Goal: Transaction & Acquisition: Book appointment/travel/reservation

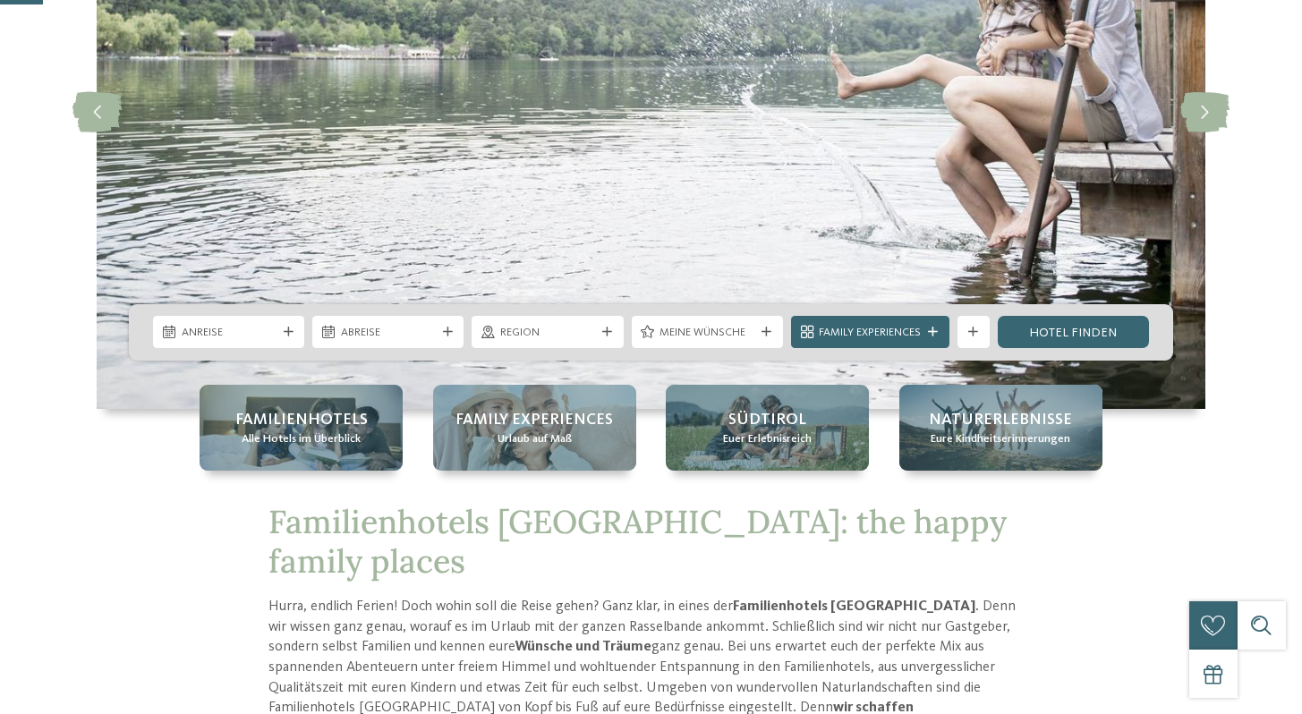
scroll to position [279, 0]
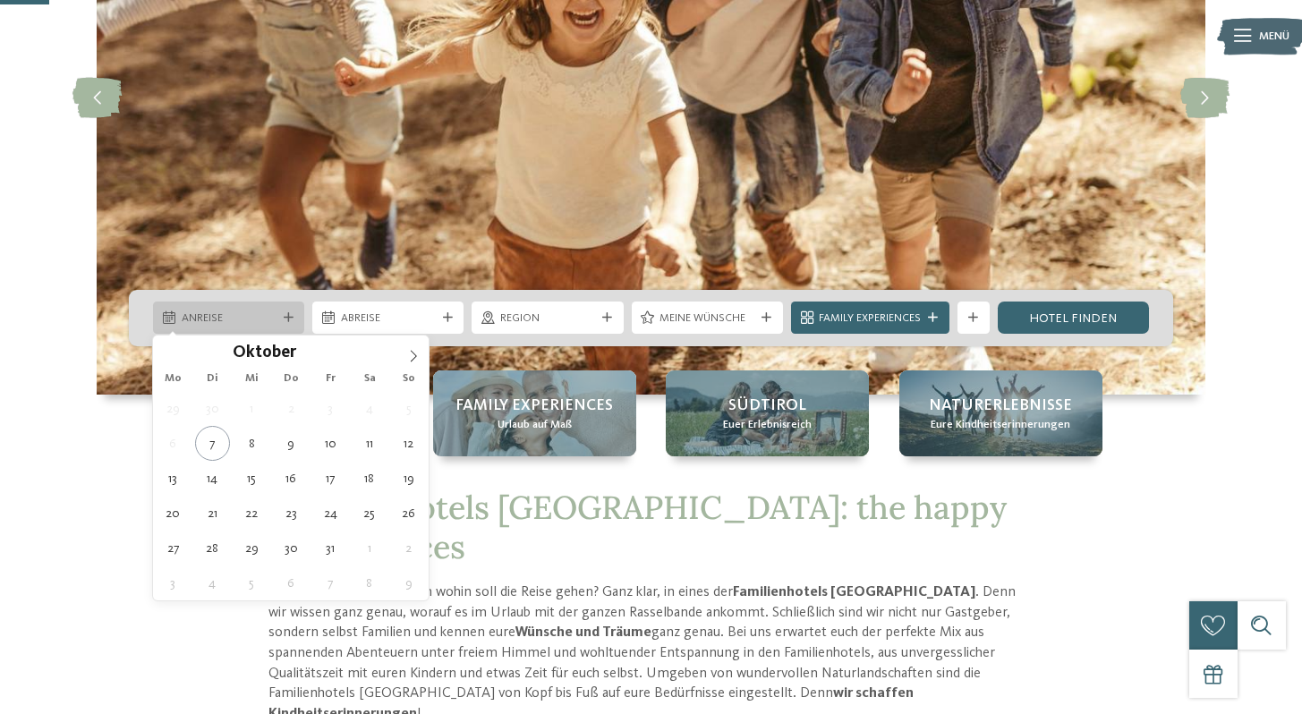
click at [253, 316] on span "Anreise" at bounding box center [229, 318] width 95 height 16
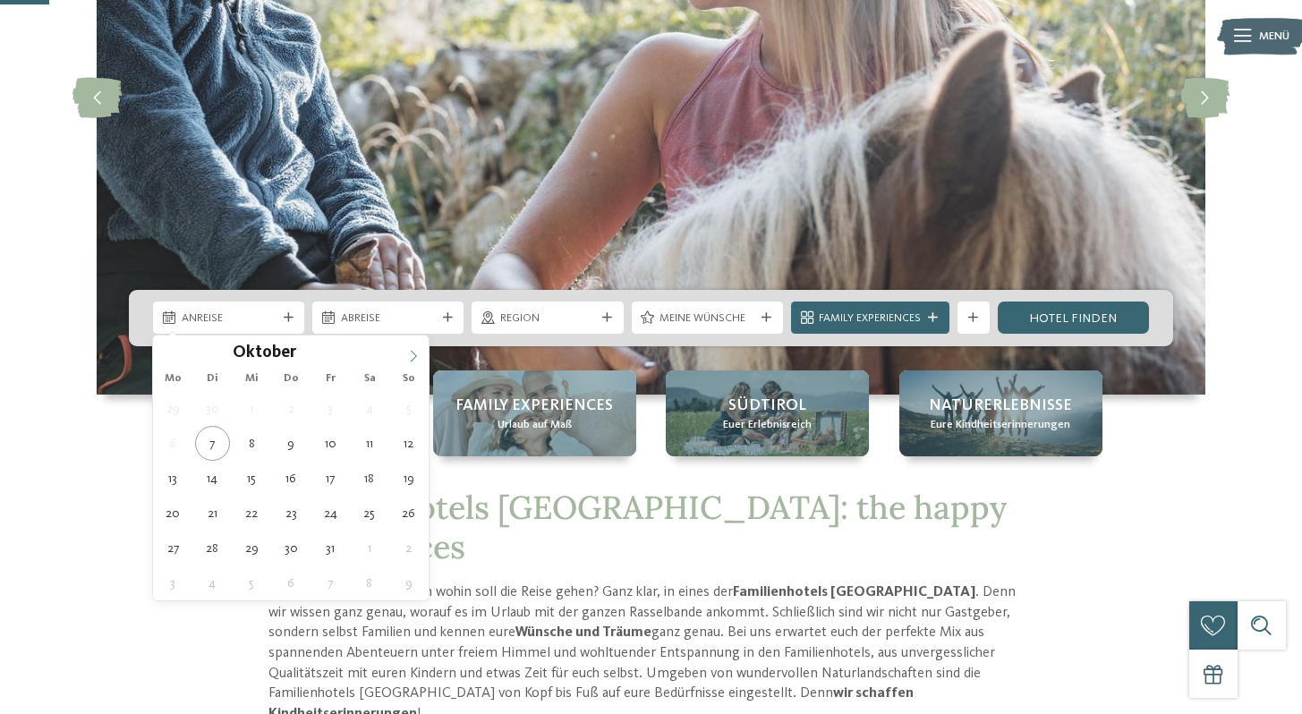
click at [409, 345] on span at bounding box center [413, 350] width 30 height 30
click at [410, 361] on icon at bounding box center [413, 356] width 13 height 13
type input "****"
click at [410, 361] on icon at bounding box center [413, 356] width 13 height 13
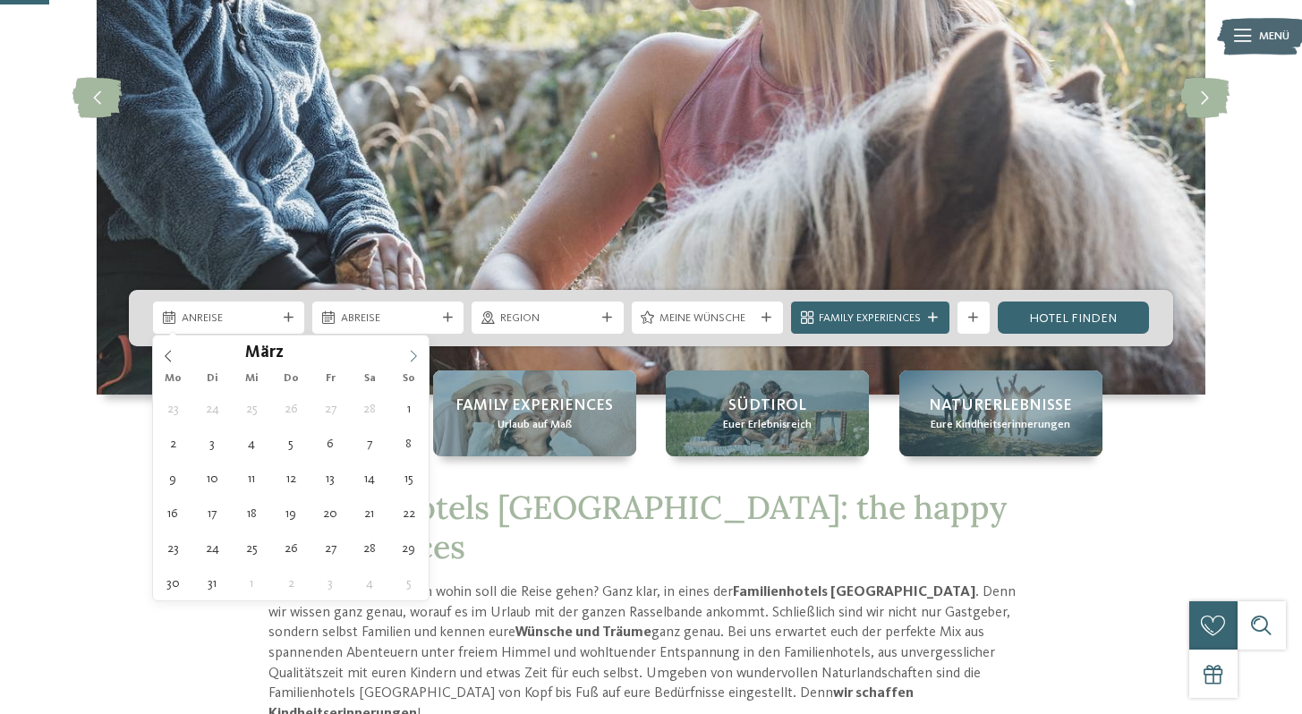
click at [410, 361] on icon at bounding box center [413, 356] width 13 height 13
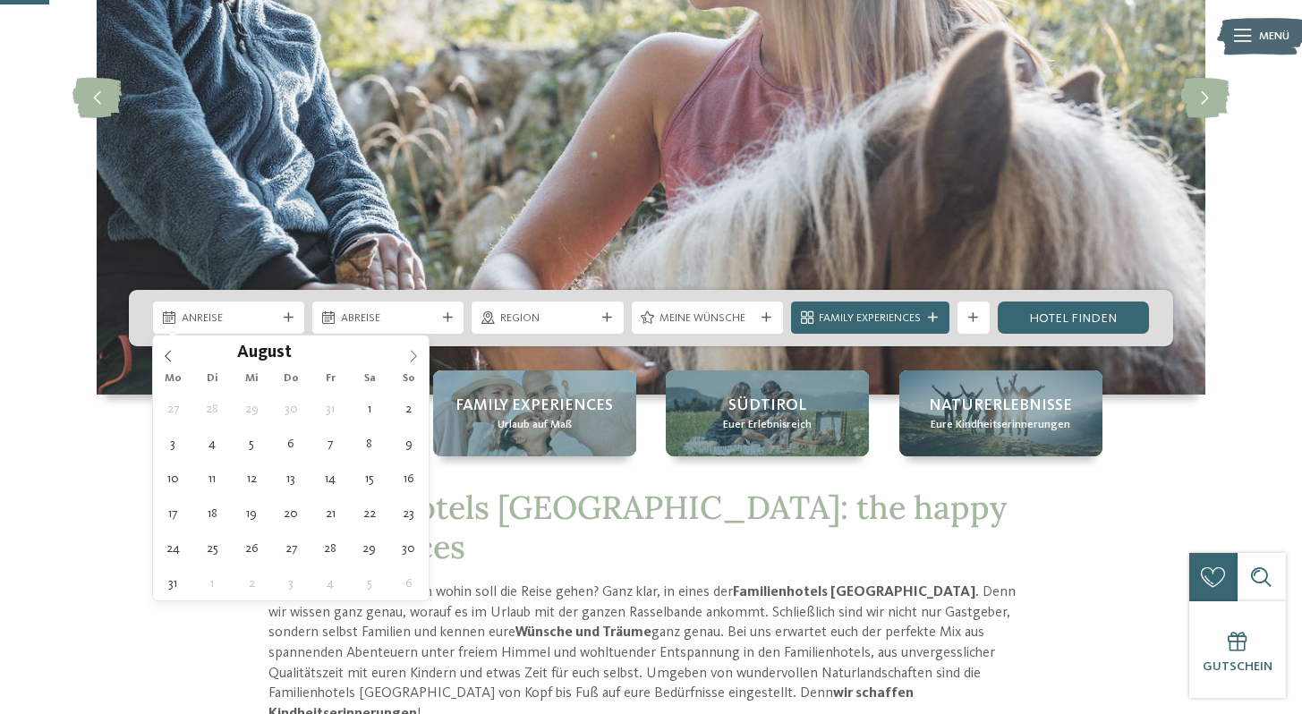
click at [410, 361] on icon at bounding box center [413, 356] width 13 height 13
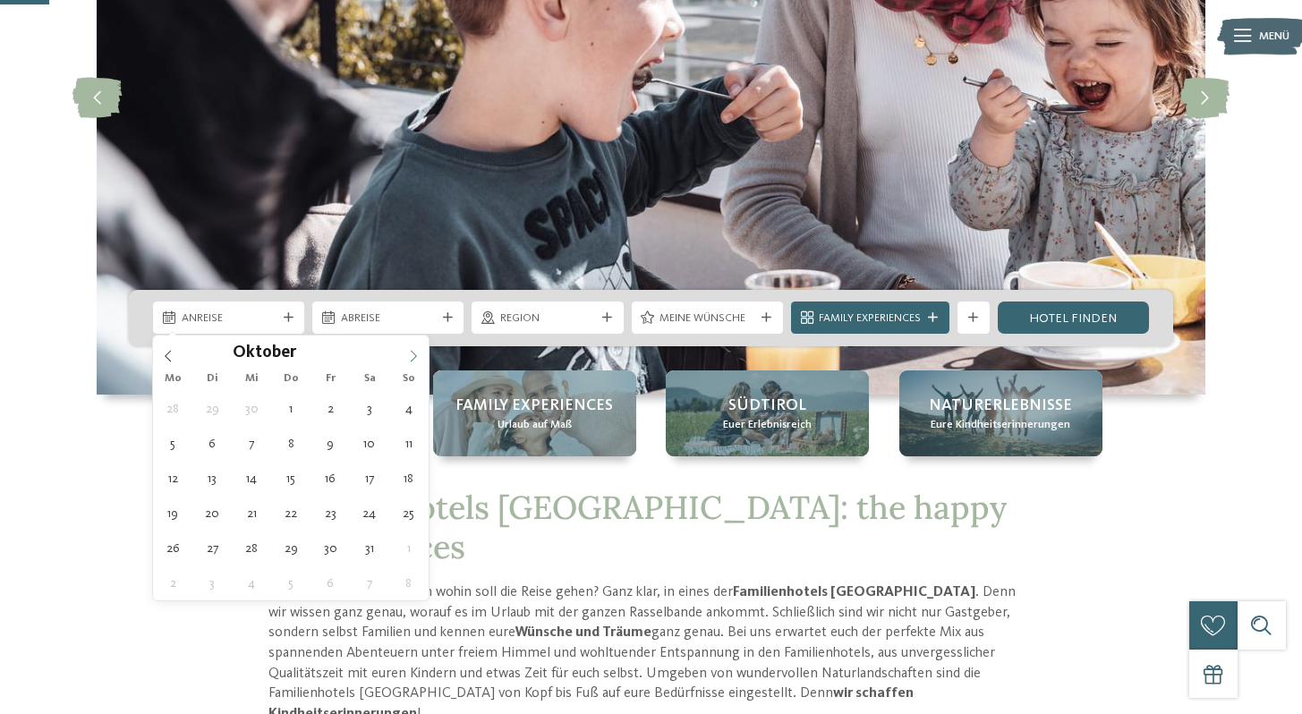
click at [410, 361] on icon at bounding box center [413, 356] width 13 height 13
click at [170, 352] on icon at bounding box center [168, 356] width 13 height 13
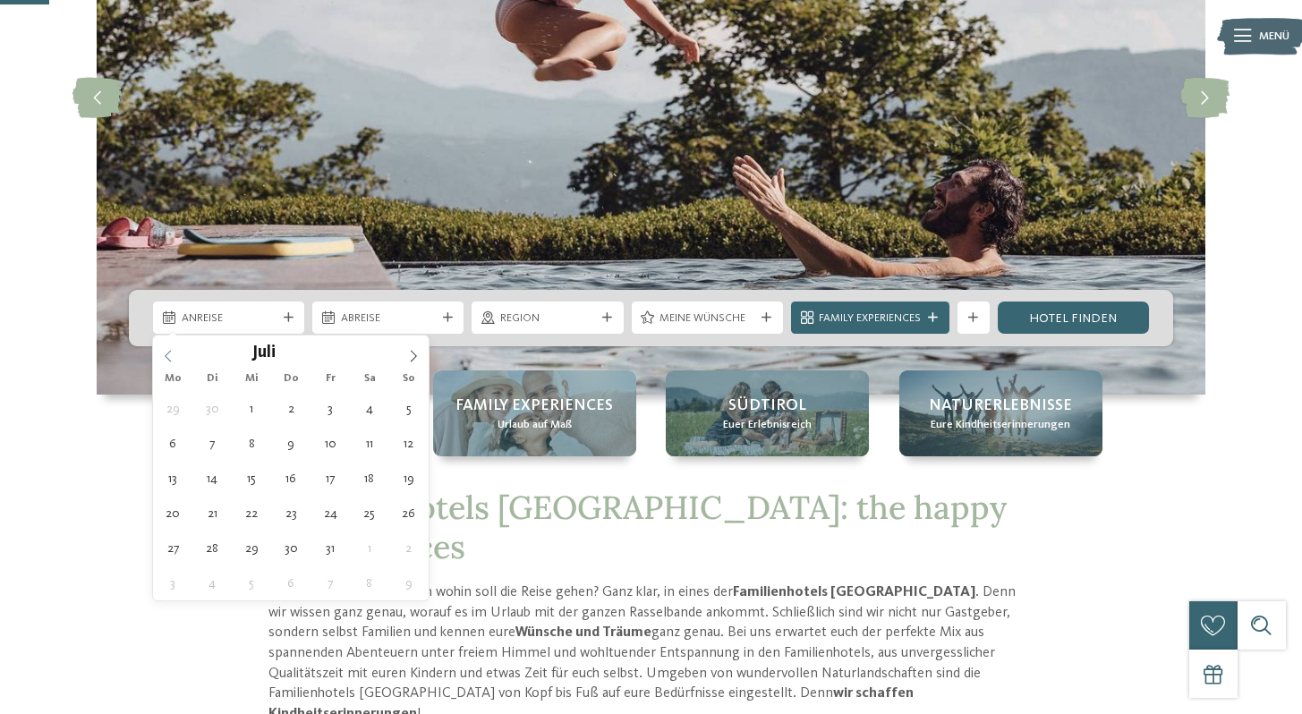
click at [170, 352] on icon at bounding box center [168, 356] width 13 height 13
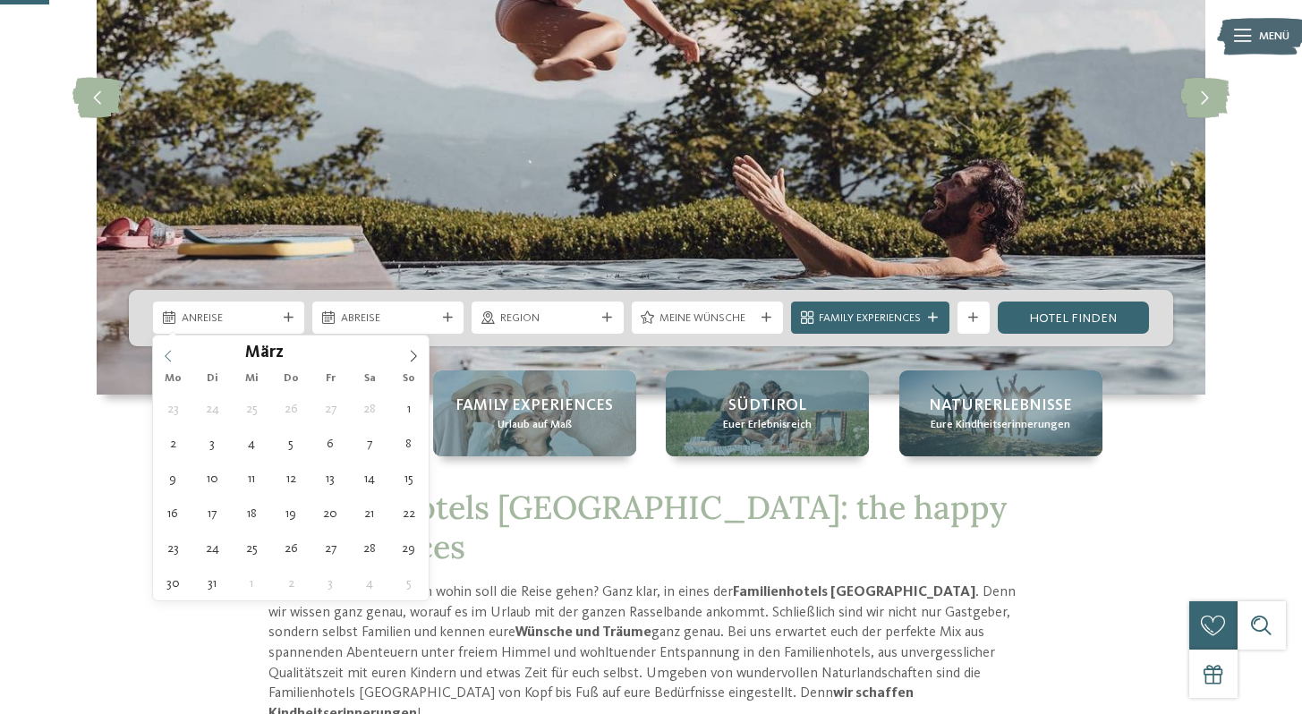
click at [170, 352] on icon at bounding box center [168, 356] width 13 height 13
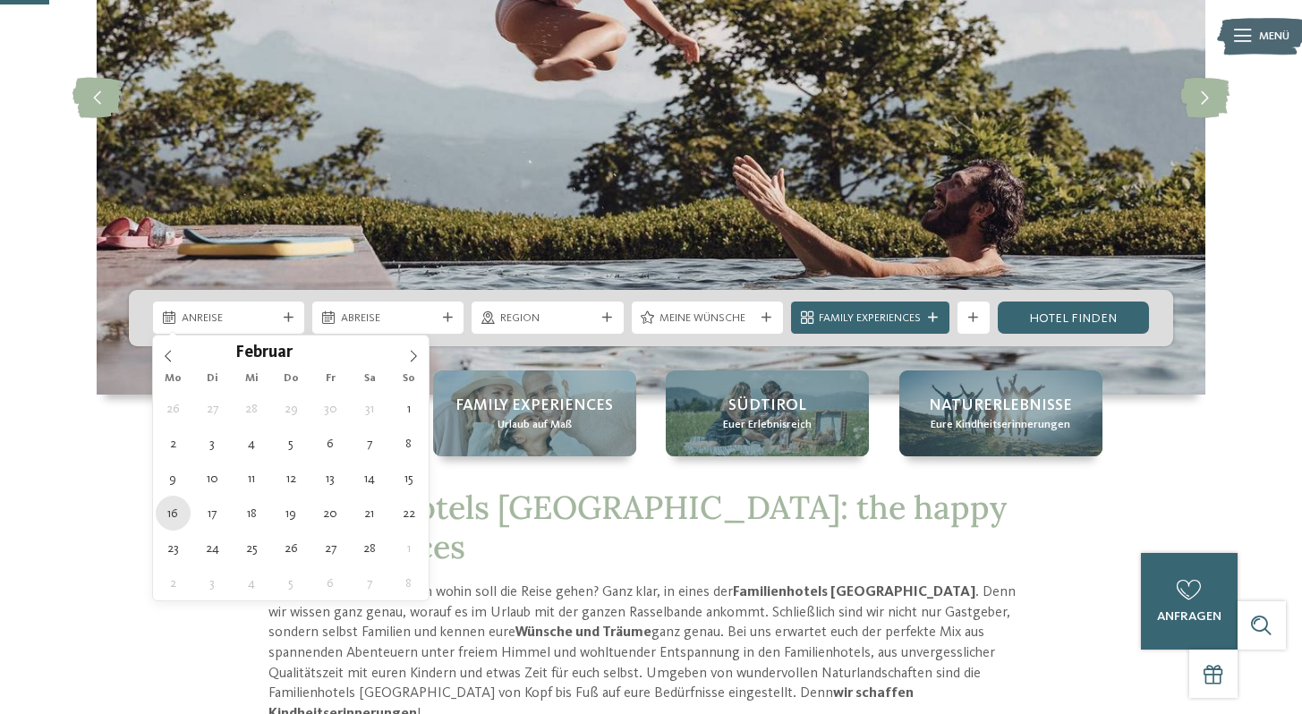
type div "16.02.2026"
type input "****"
click at [238, 318] on span "16.02.2026" at bounding box center [229, 318] width 95 height 16
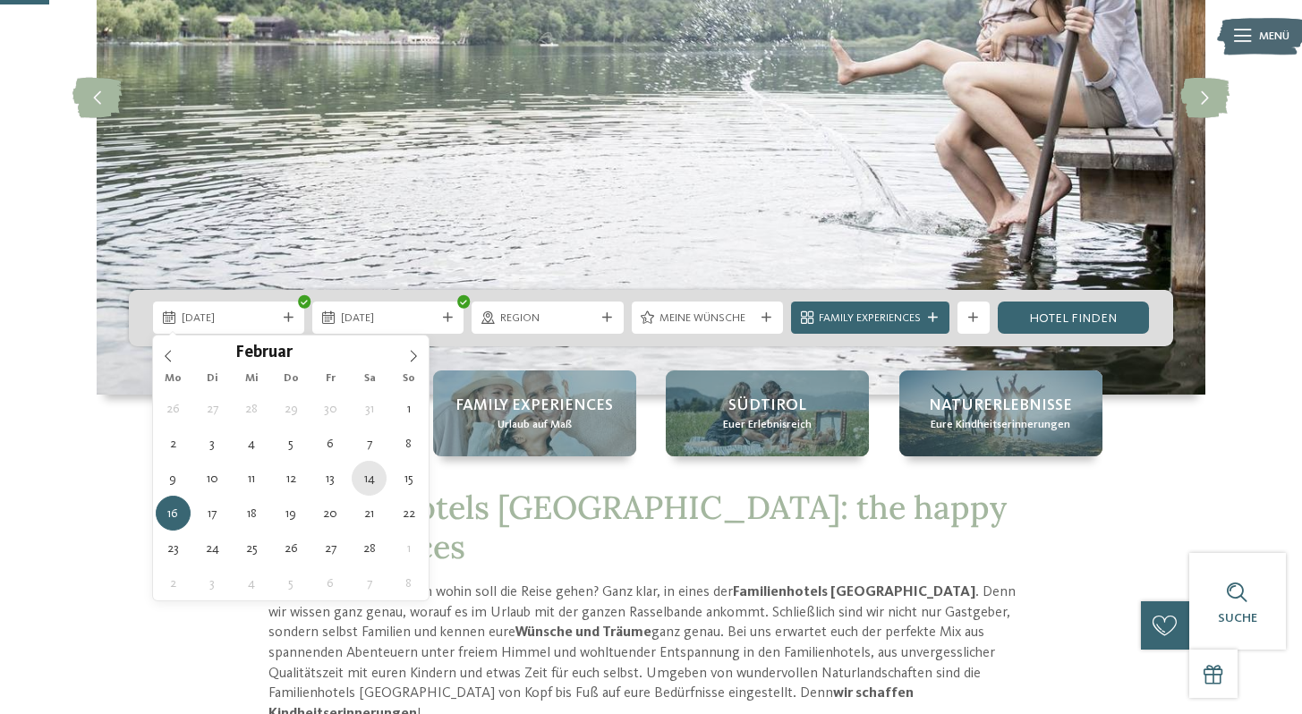
type div "[DATE]"
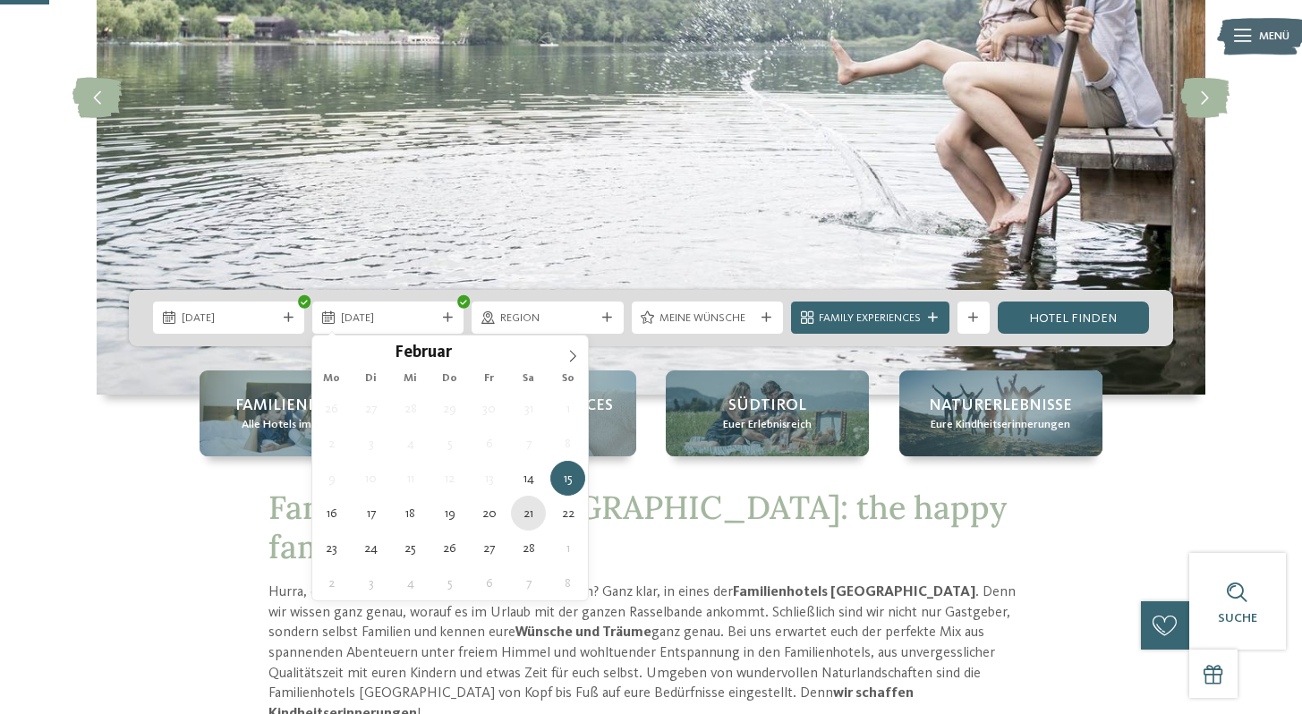
type div "[DATE]"
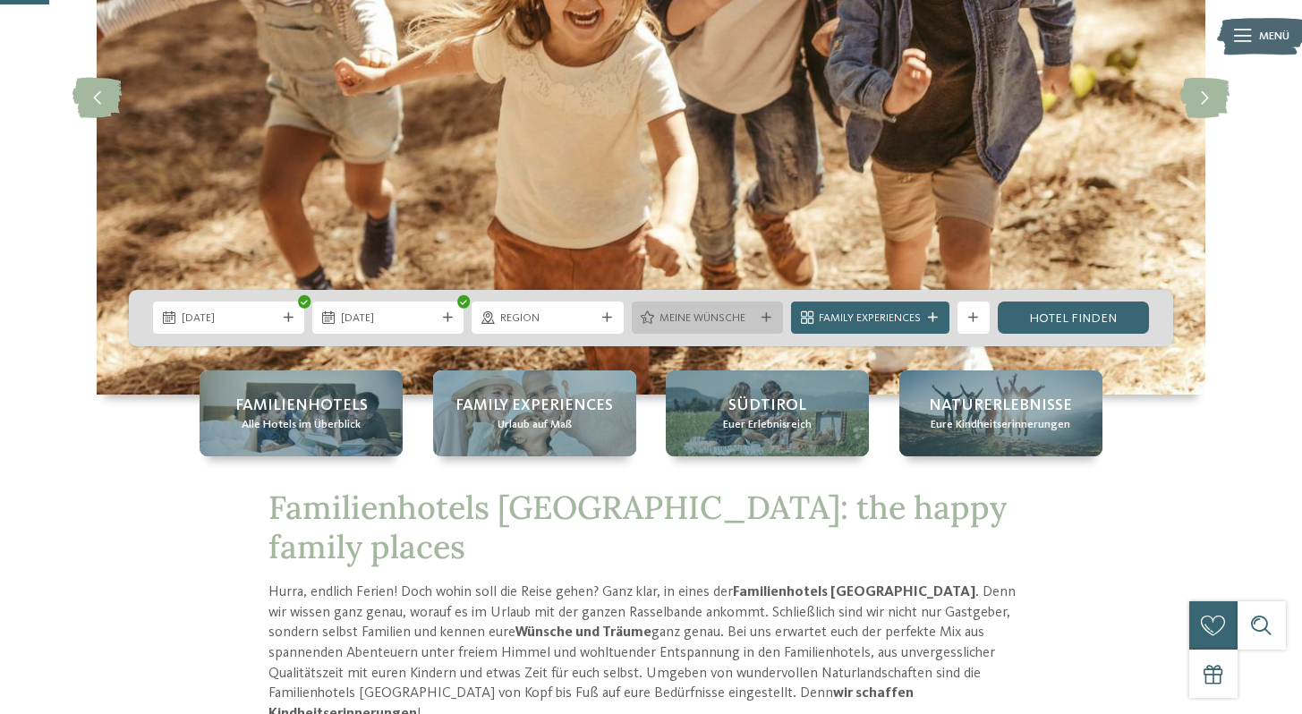
click at [764, 313] on icon at bounding box center [766, 318] width 10 height 10
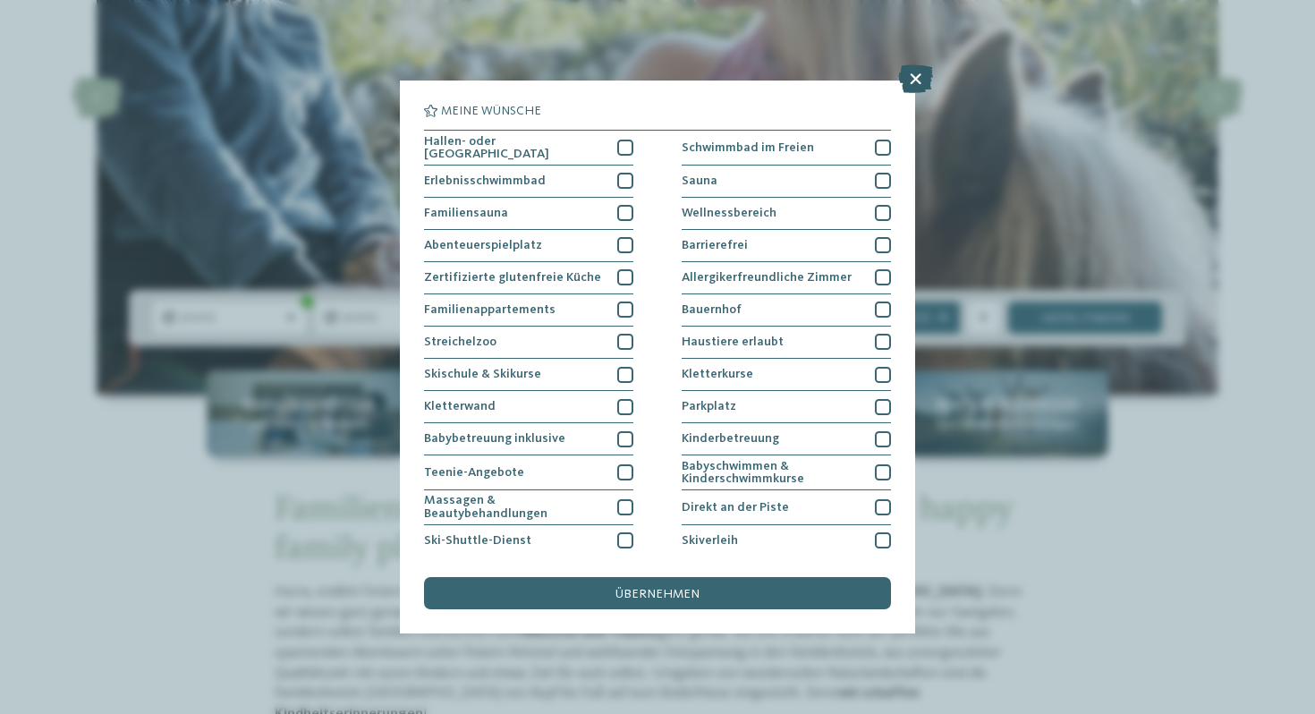
click at [916, 81] on icon at bounding box center [915, 78] width 35 height 29
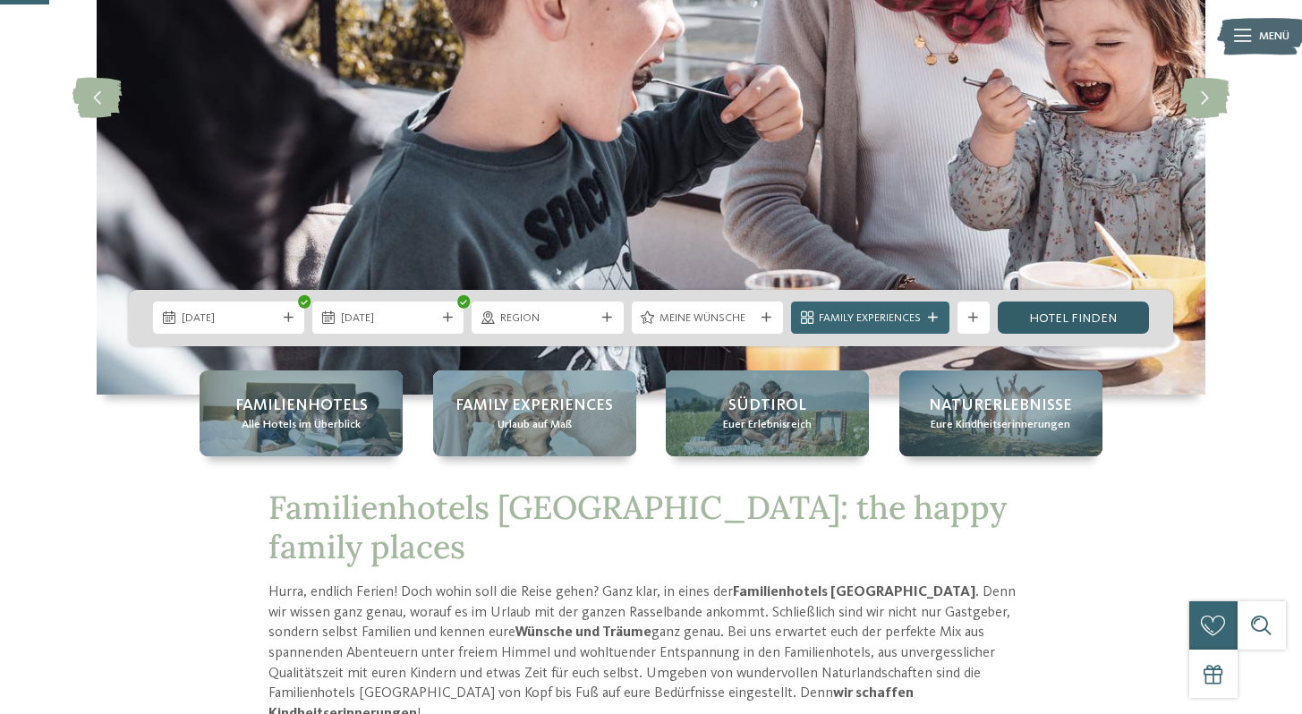
click at [1044, 328] on link "Hotel finden" at bounding box center [1072, 317] width 151 height 32
click at [1048, 312] on link "Hotel finden" at bounding box center [1072, 317] width 151 height 32
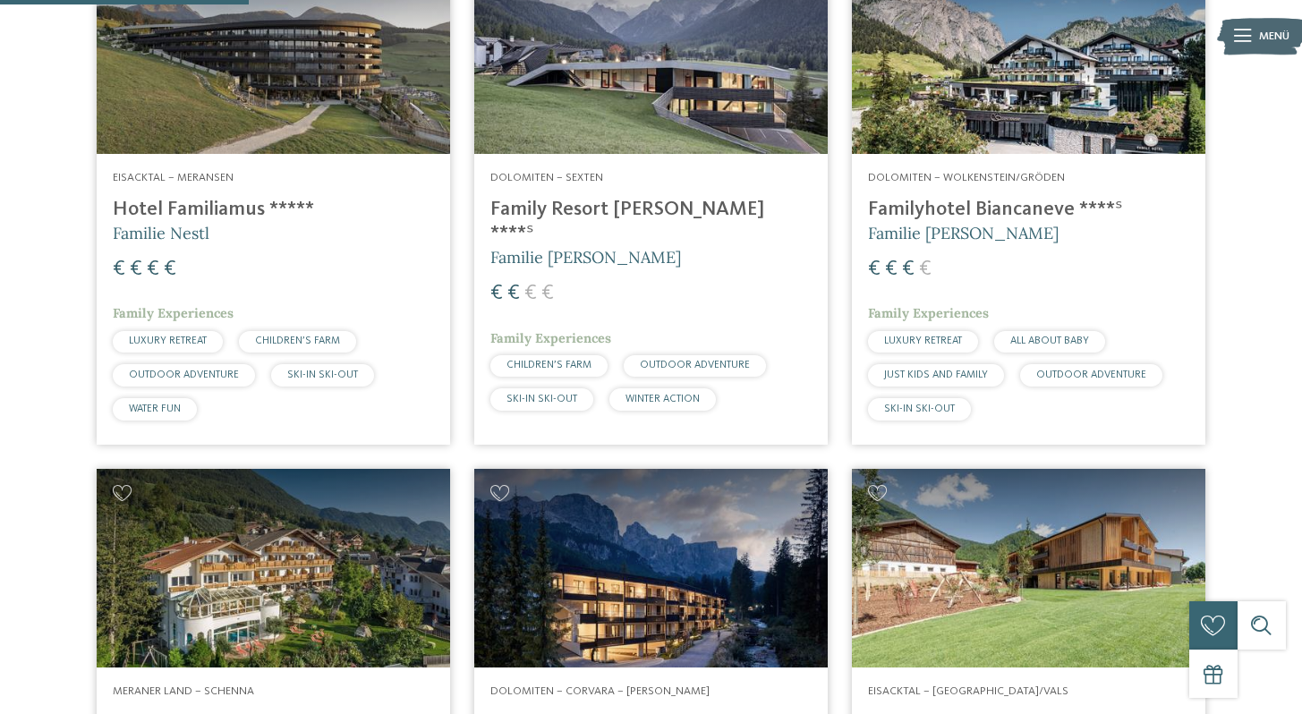
scroll to position [870, 0]
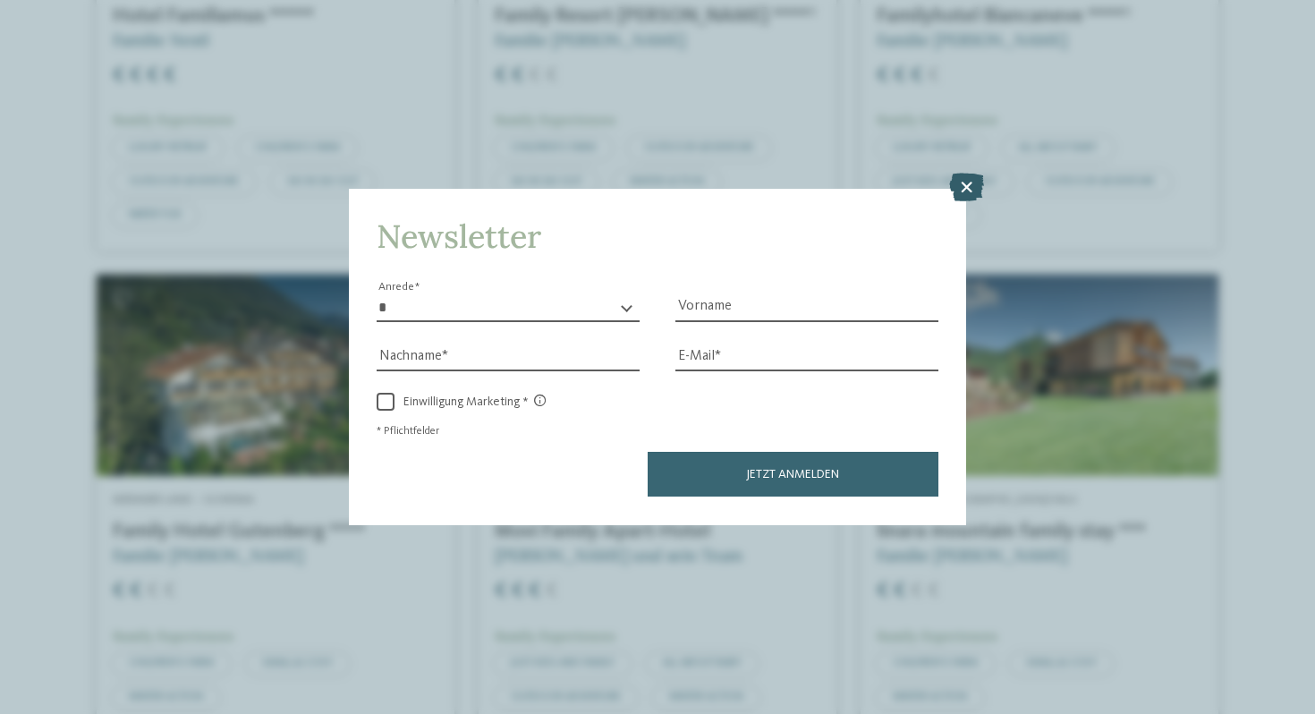
click at [963, 181] on icon at bounding box center [966, 188] width 35 height 29
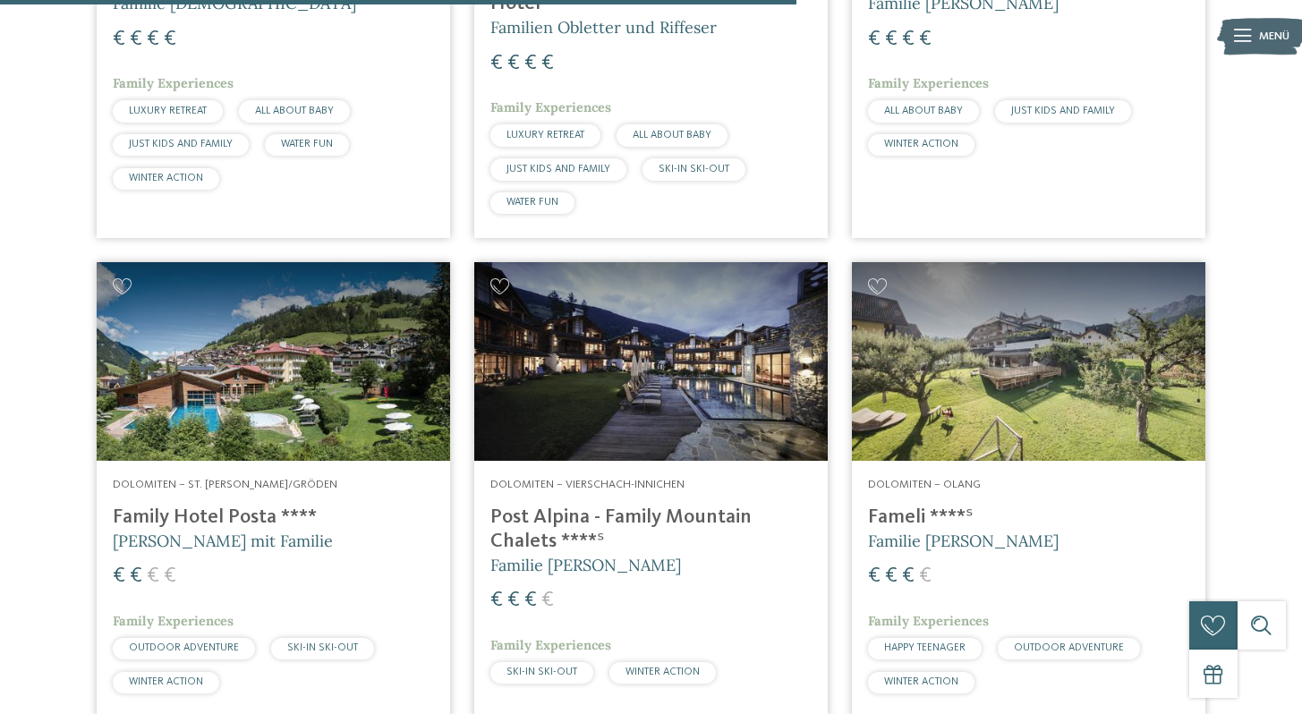
scroll to position [2410, 0]
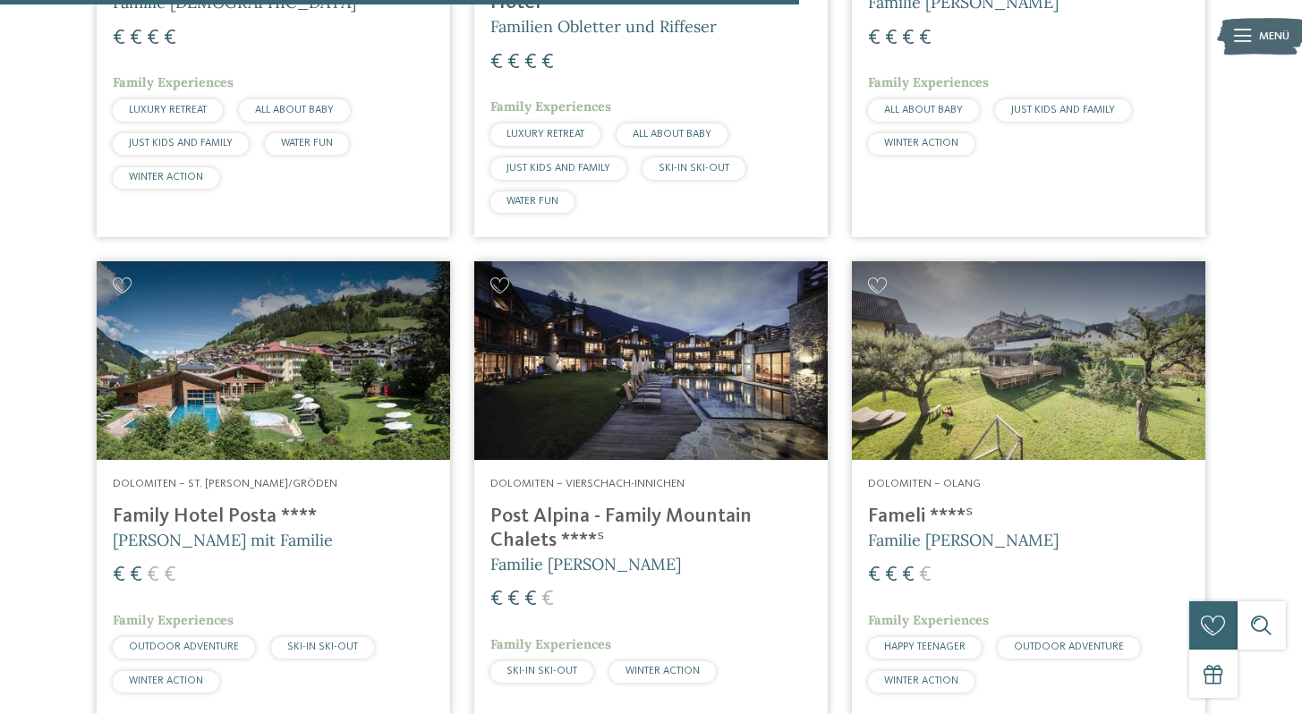
click at [513, 518] on h4 "Post Alpina - Family Mountain Chalets ****ˢ" at bounding box center [650, 529] width 321 height 48
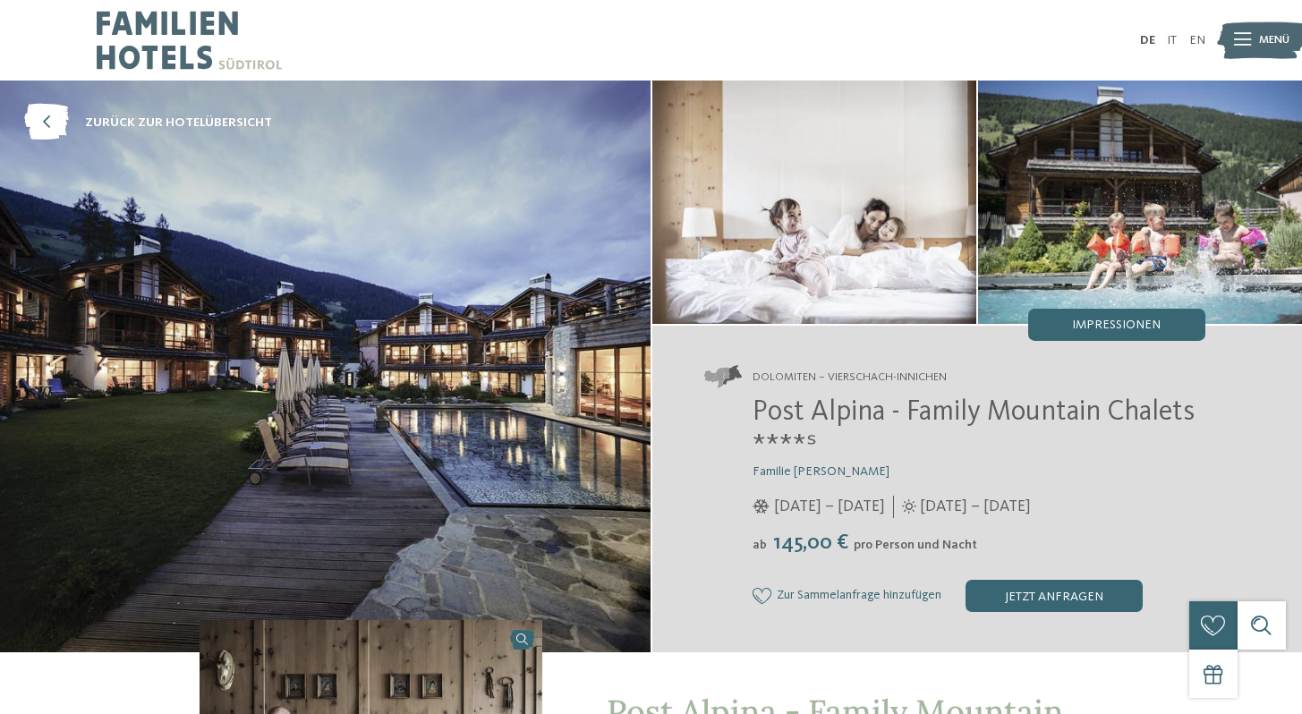
click at [1237, 45] on icon at bounding box center [1242, 40] width 17 height 13
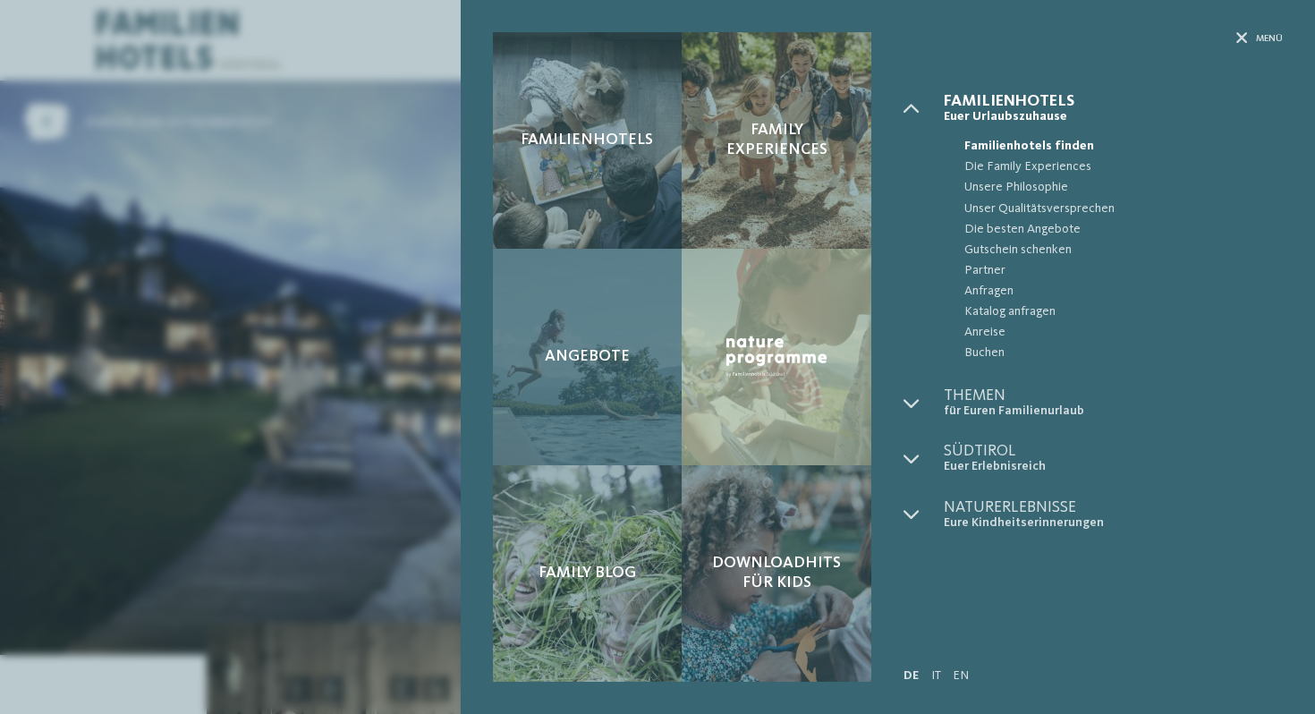
click at [590, 364] on span "Angebote" at bounding box center [587, 357] width 85 height 20
